Goal: Task Accomplishment & Management: Use online tool/utility

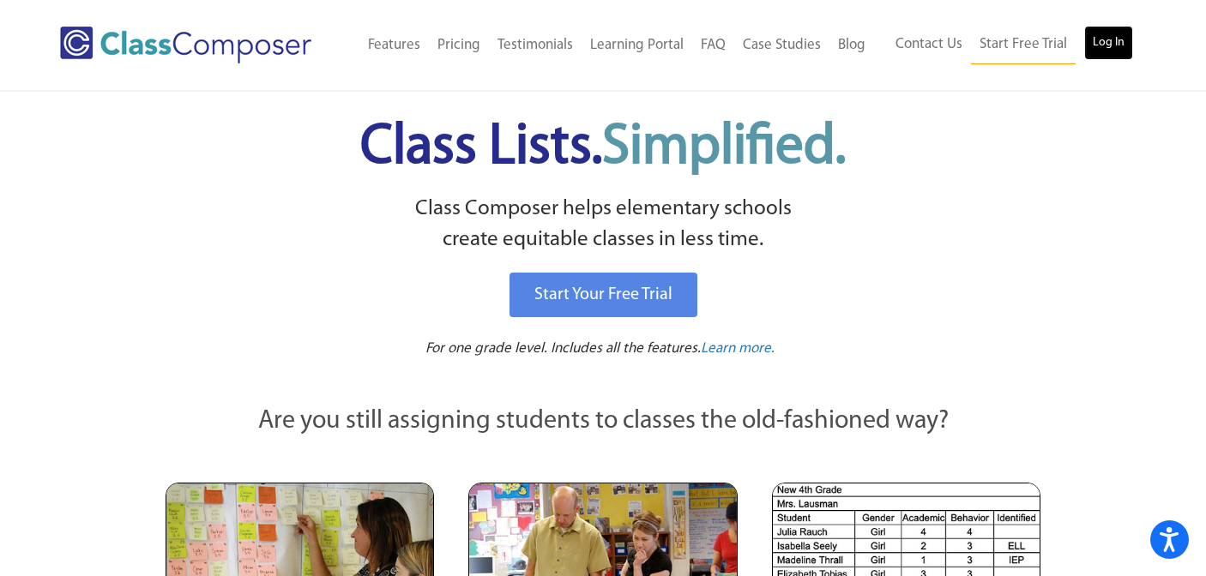
click at [1107, 39] on link "Log In" at bounding box center [1108, 43] width 49 height 34
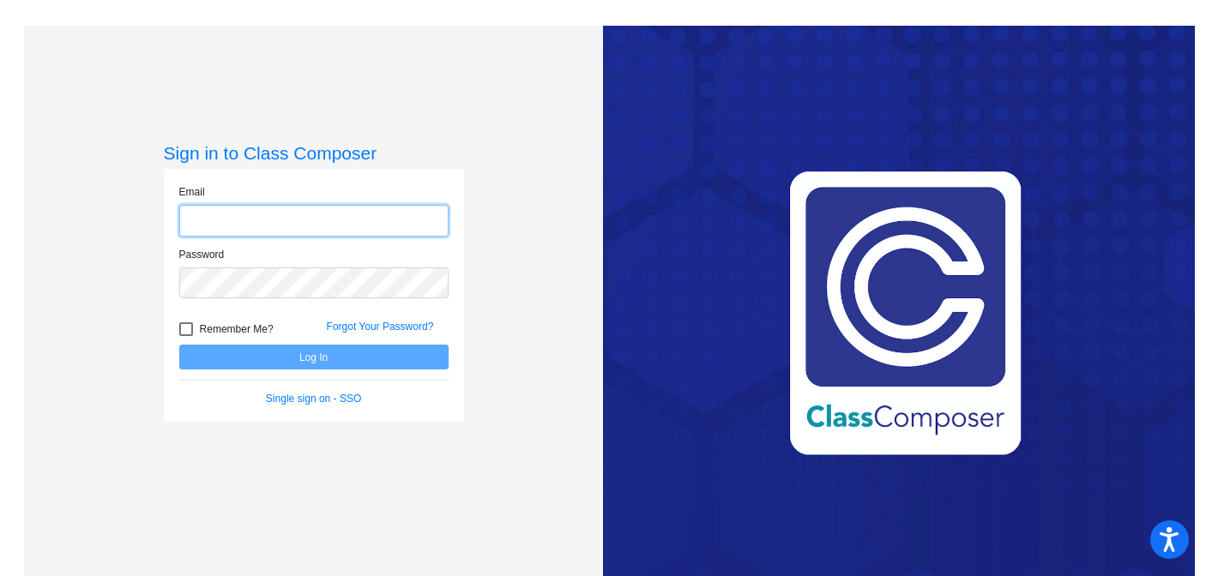
type input "[EMAIL_ADDRESS][DOMAIN_NAME]"
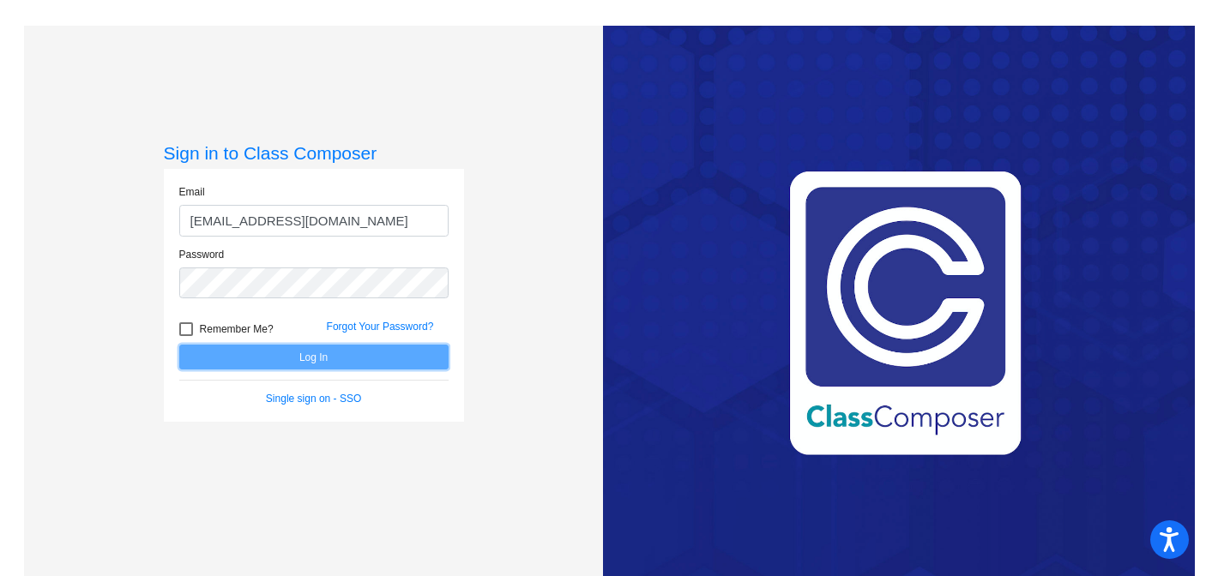
click at [316, 363] on button "Log In" at bounding box center [313, 357] width 269 height 25
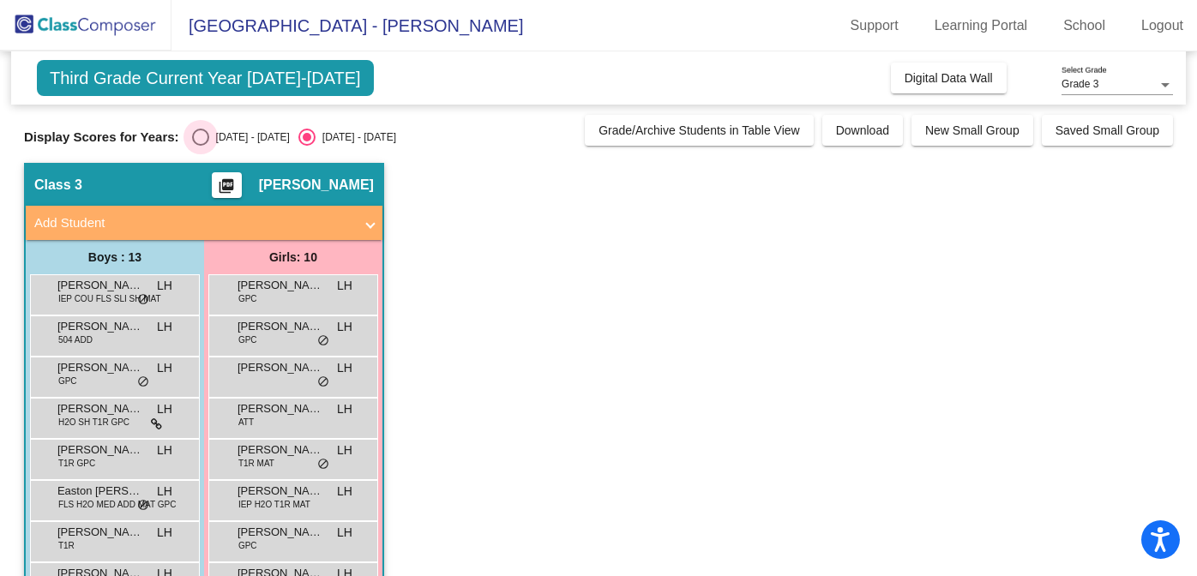
click at [196, 138] on div "Select an option" at bounding box center [200, 137] width 17 height 17
click at [200, 146] on input "2024 - 2025" at bounding box center [200, 146] width 1 height 1
radio input "true"
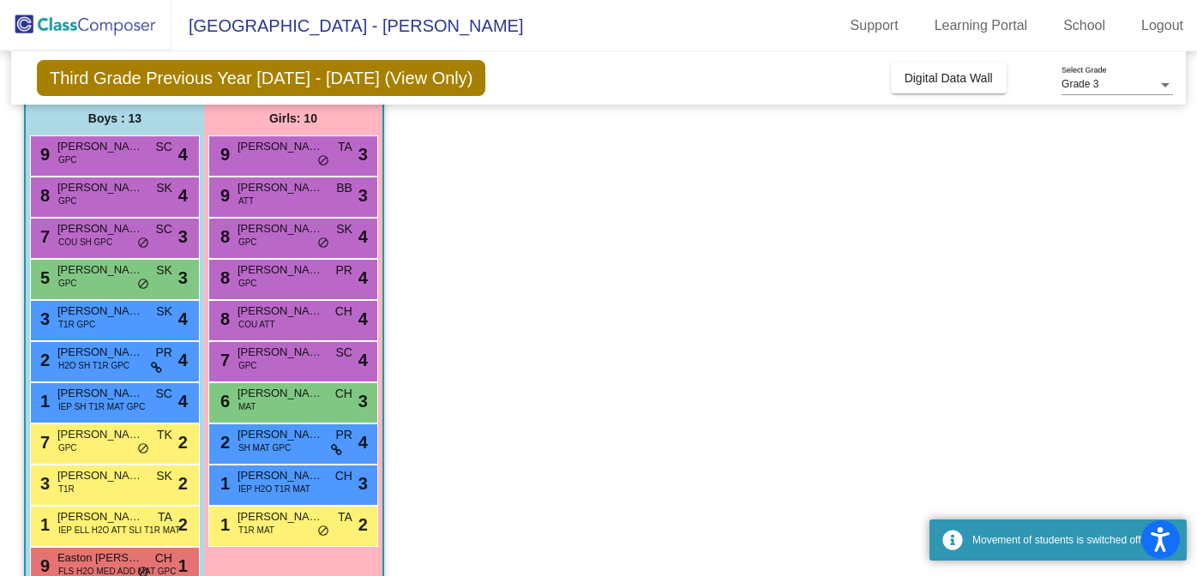
scroll to position [261, 0]
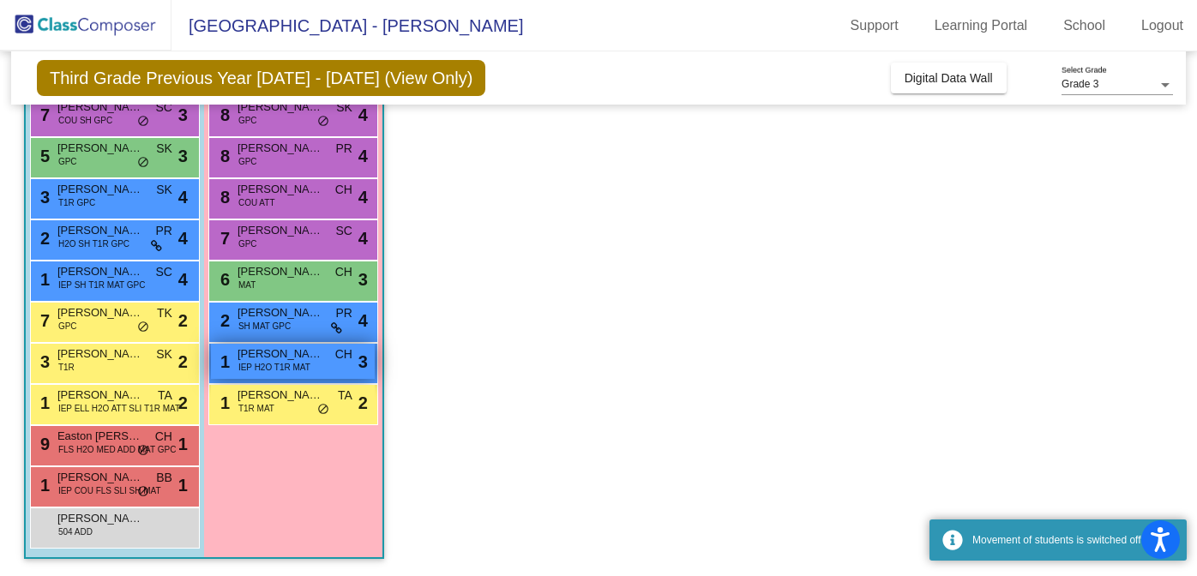
click at [253, 367] on span "IEP H2O T1R MAT" at bounding box center [274, 367] width 72 height 13
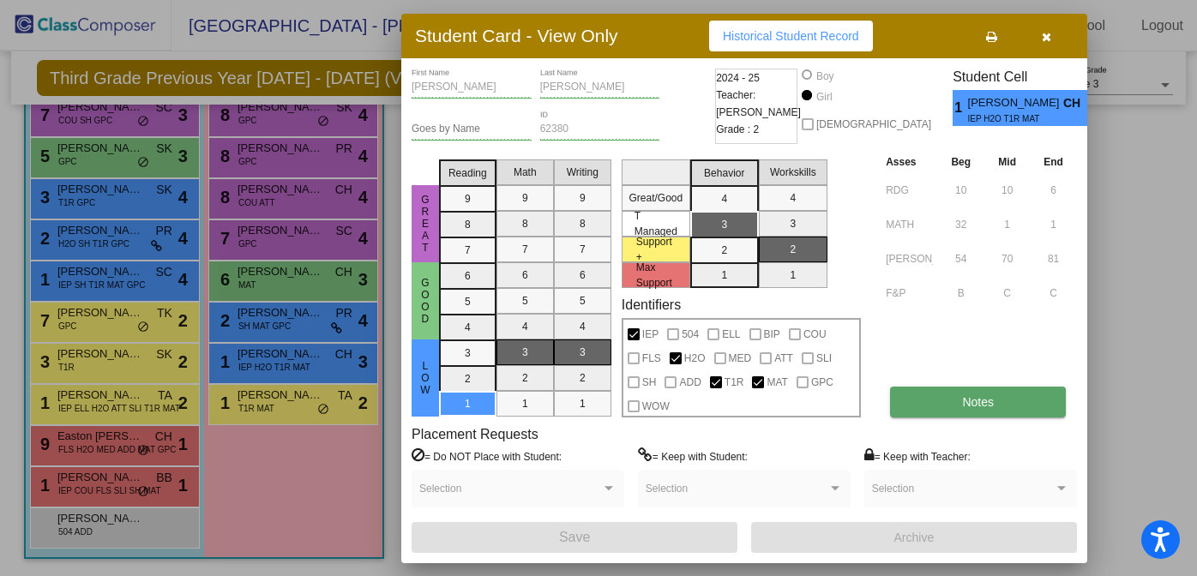
click at [949, 404] on button "Notes" at bounding box center [978, 402] width 176 height 31
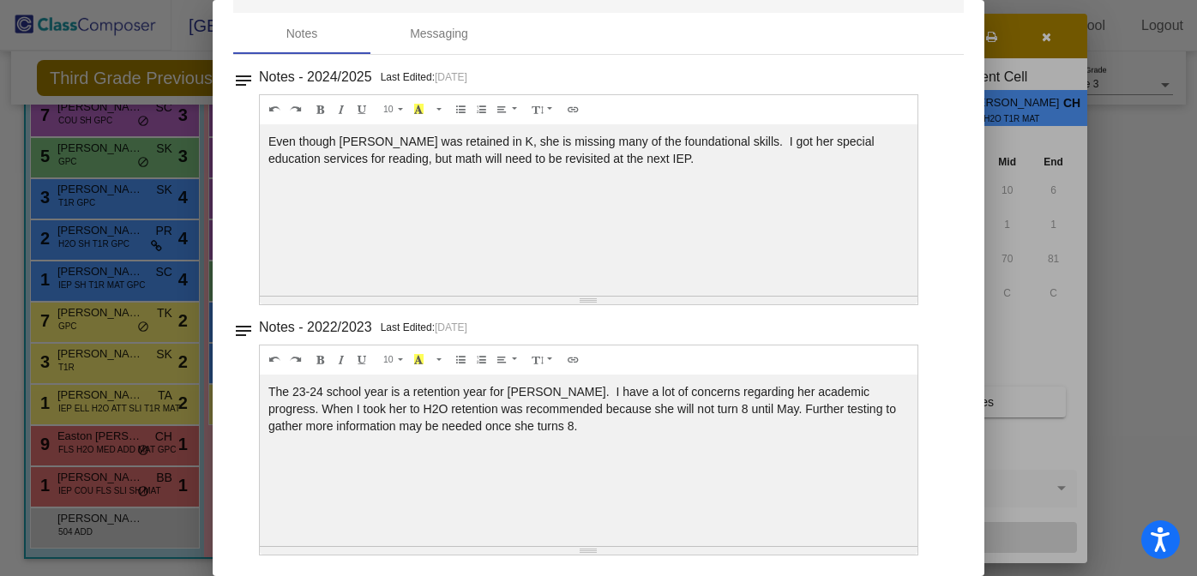
scroll to position [63, 0]
